Goal: Transaction & Acquisition: Purchase product/service

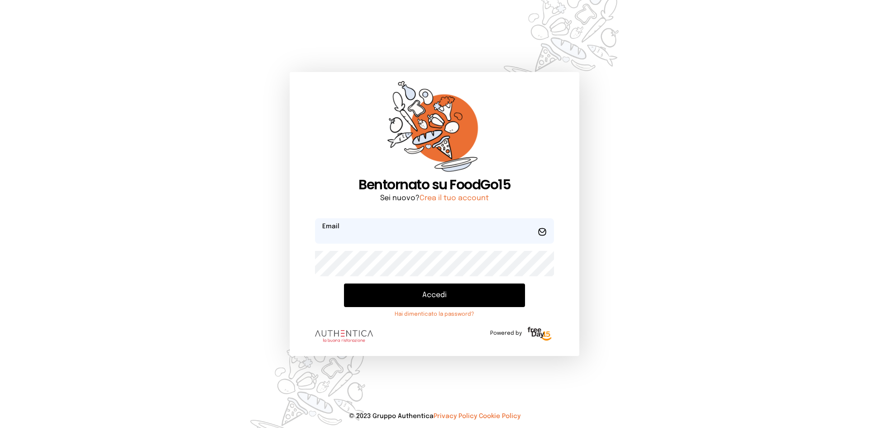
type input "**********"
click at [456, 294] on button "Accedi" at bounding box center [434, 295] width 181 height 24
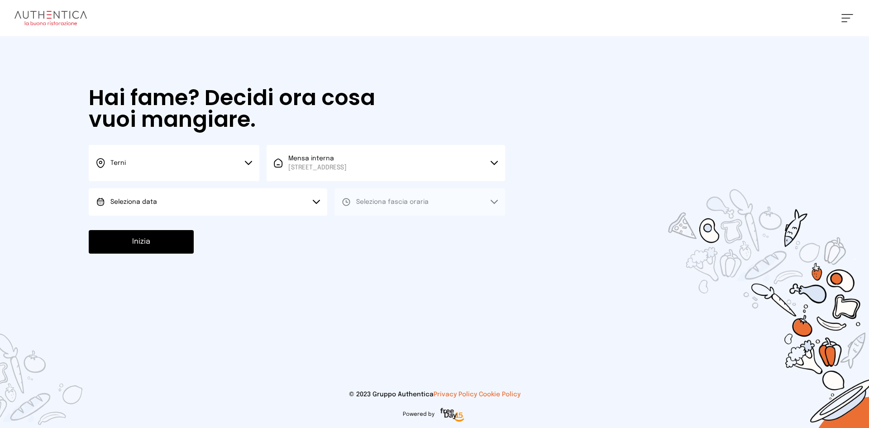
click at [209, 197] on button "Seleziona data" at bounding box center [208, 201] width 239 height 27
click at [199, 226] on li "[DATE], [DATE]" at bounding box center [208, 228] width 239 height 24
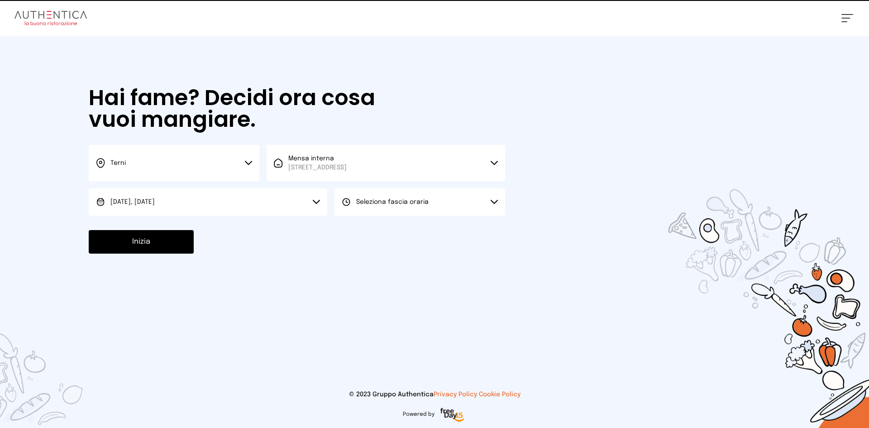
click at [415, 201] on span "Seleziona fascia oraria" at bounding box center [392, 202] width 72 height 6
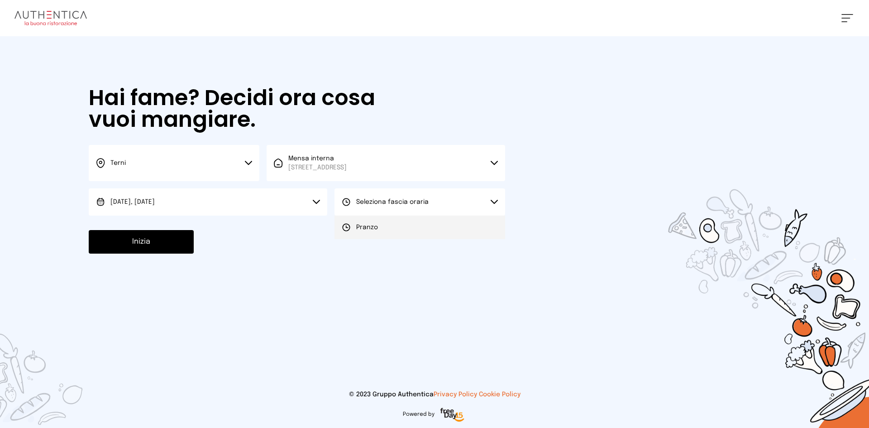
click at [409, 234] on li "Pranzo" at bounding box center [420, 228] width 171 height 24
click at [159, 244] on button "Inizia" at bounding box center [141, 242] width 105 height 24
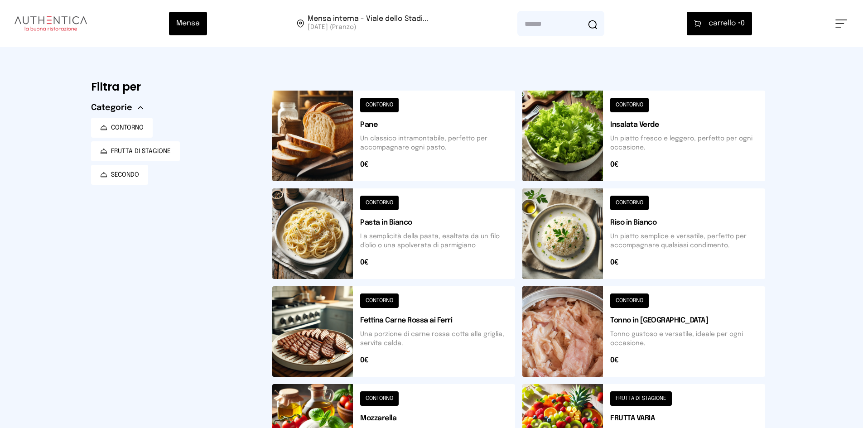
click at [325, 132] on button at bounding box center [393, 136] width 243 height 91
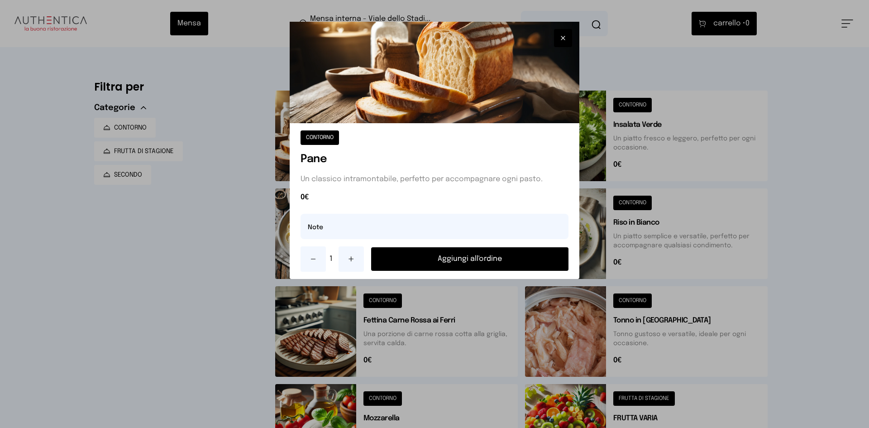
click at [535, 247] on button "Aggiungi all'ordine" at bounding box center [469, 259] width 197 height 24
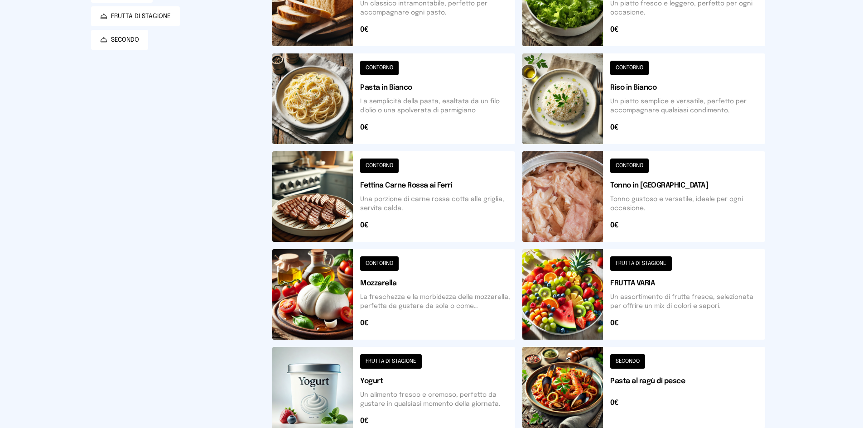
scroll to position [136, 0]
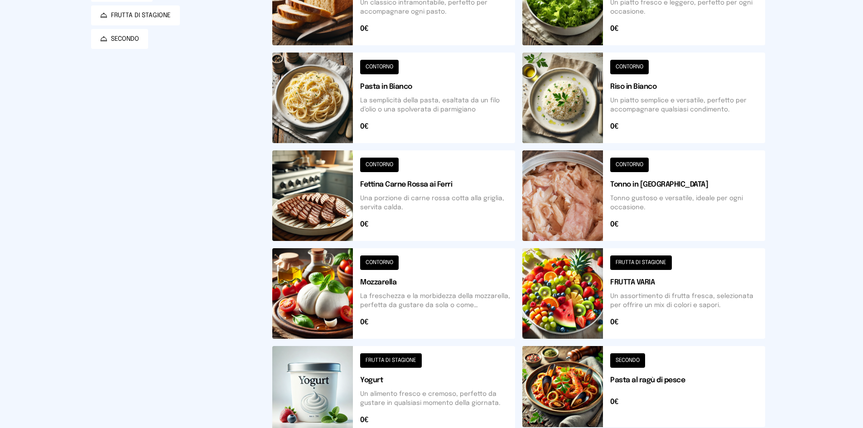
click at [571, 191] on button at bounding box center [643, 195] width 243 height 91
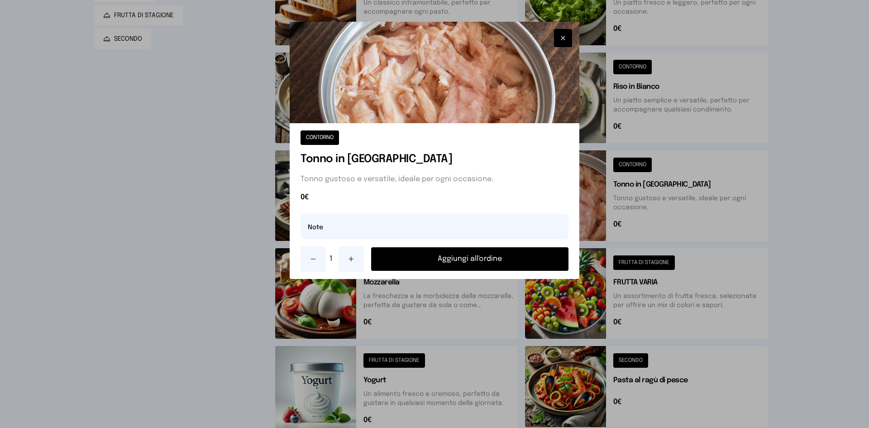
click at [546, 249] on button "Aggiungi all'ordine" at bounding box center [469, 259] width 197 height 24
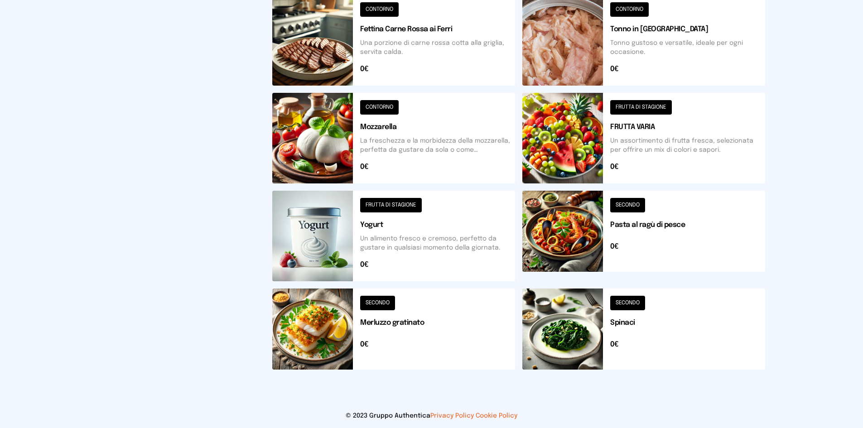
scroll to position [304, 0]
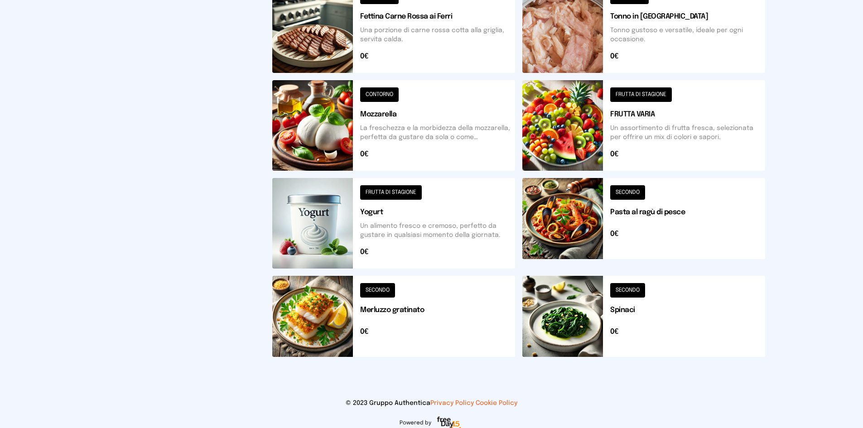
click at [305, 316] on button at bounding box center [393, 316] width 243 height 81
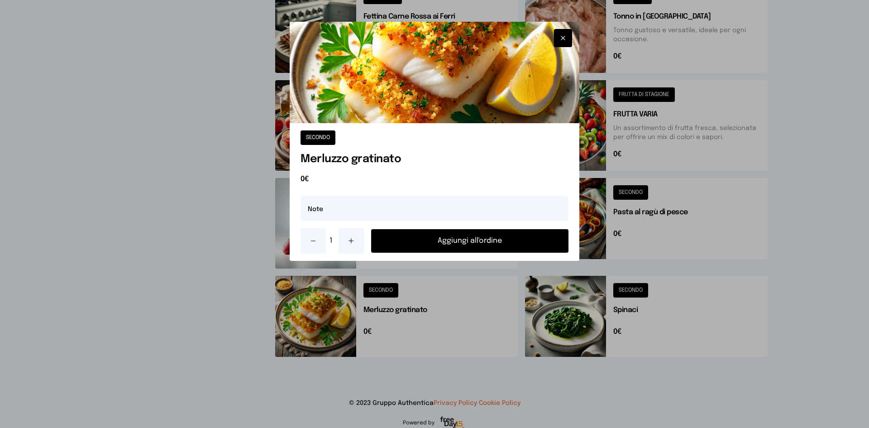
click at [352, 234] on button at bounding box center [351, 240] width 25 height 25
click at [402, 234] on button "Aggiungi all'ordine" at bounding box center [469, 241] width 197 height 24
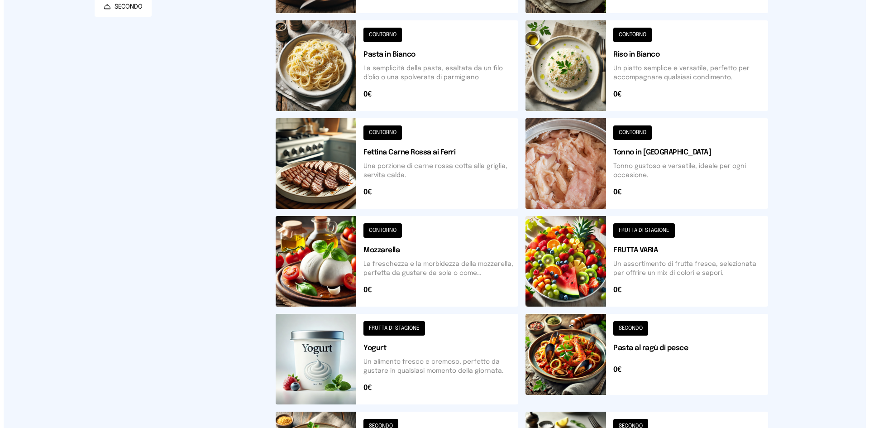
scroll to position [0, 0]
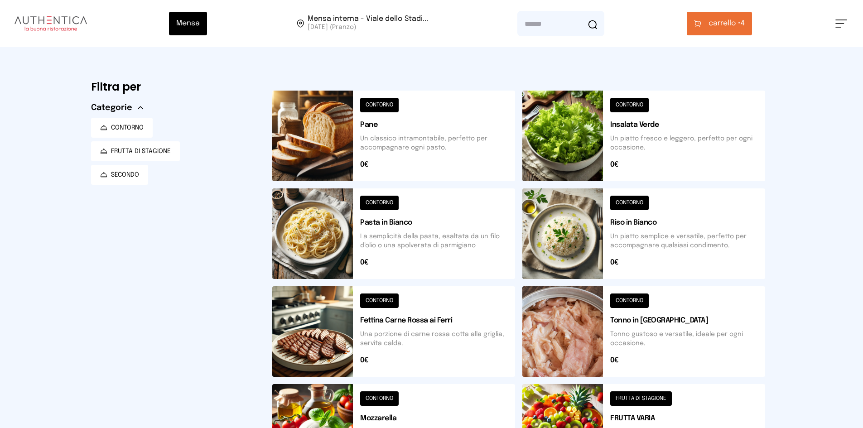
click at [706, 34] on button "carrello • 4" at bounding box center [719, 24] width 65 height 24
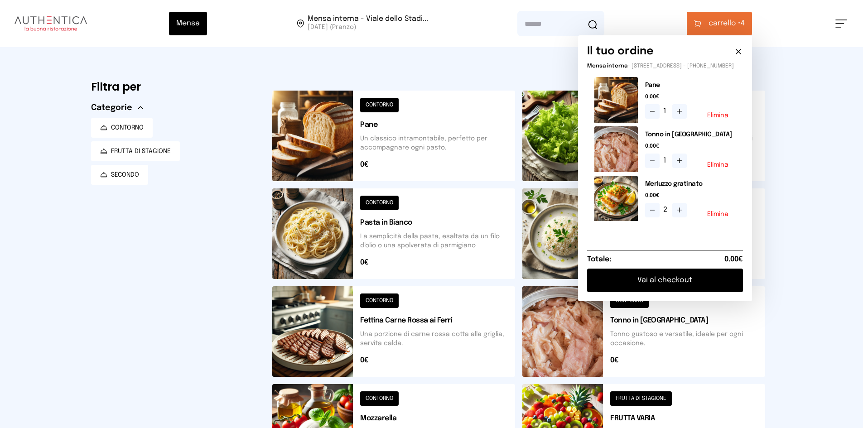
click at [661, 286] on button "Vai al checkout" at bounding box center [665, 281] width 156 height 24
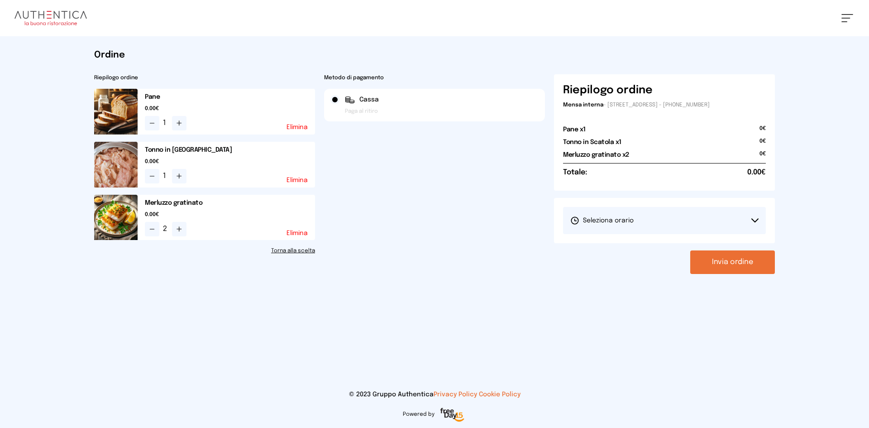
click at [638, 227] on button "Seleziona orario" at bounding box center [664, 220] width 203 height 27
click at [633, 243] on span "1° Turno (13:00 - 15:00)" at bounding box center [605, 245] width 68 height 9
click at [758, 270] on button "Invia ordine" at bounding box center [733, 262] width 85 height 24
